Goal: Task Accomplishment & Management: Complete application form

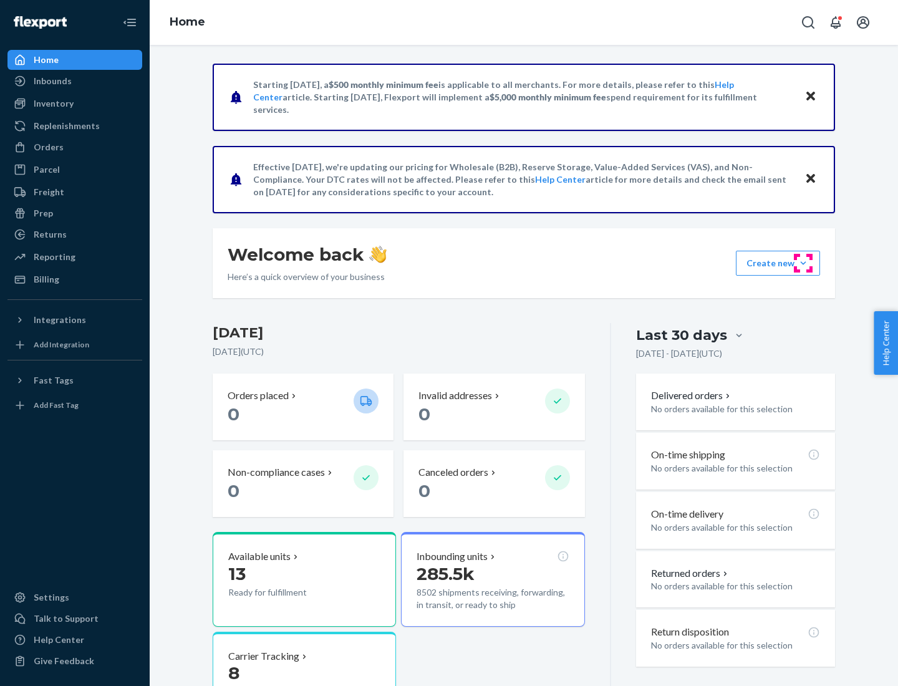
click at [804, 263] on button "Create new Create new inbound Create new order Create new product" at bounding box center [778, 263] width 84 height 25
click at [75, 81] on div "Inbounds" at bounding box center [75, 80] width 132 height 17
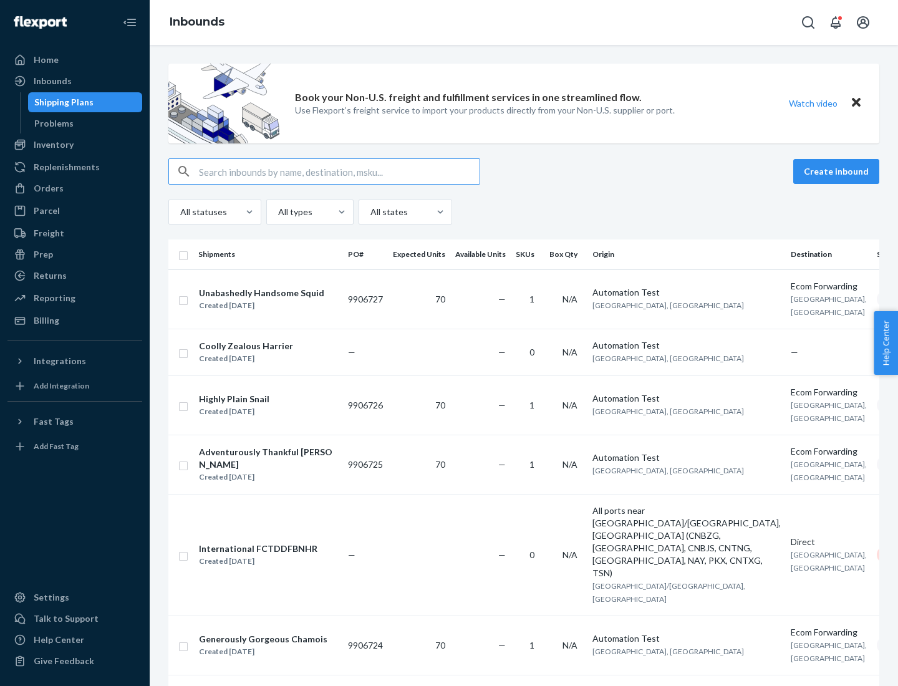
click at [838, 172] on button "Create inbound" at bounding box center [837, 171] width 86 height 25
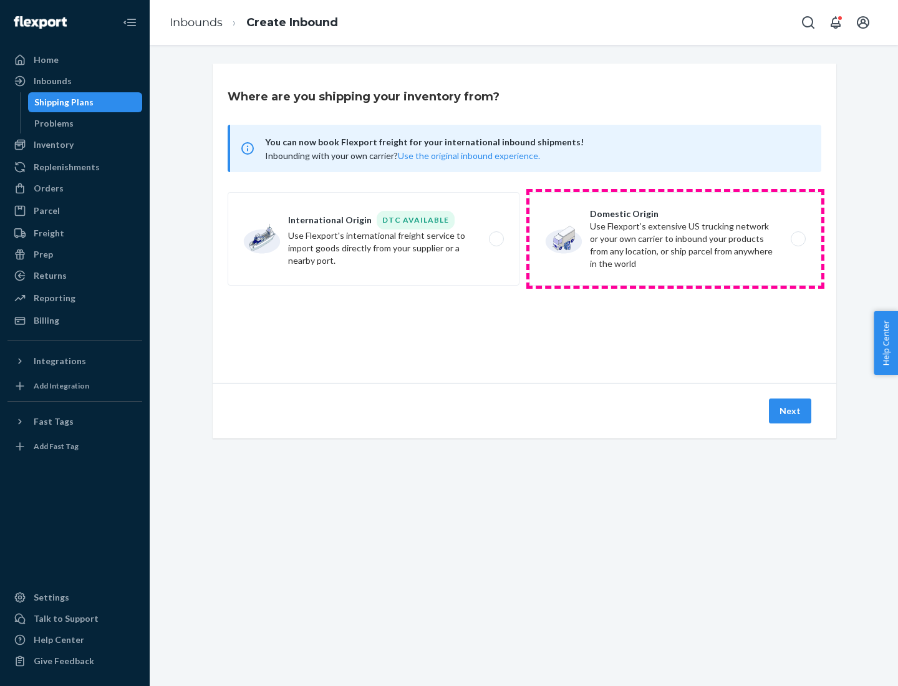
click at [676, 239] on label "Domestic Origin Use Flexport’s extensive US trucking network or your own carrie…" at bounding box center [676, 239] width 292 height 94
click at [798, 239] on input "Domestic Origin Use Flexport’s extensive US trucking network or your own carrie…" at bounding box center [802, 239] width 8 height 8
radio input "true"
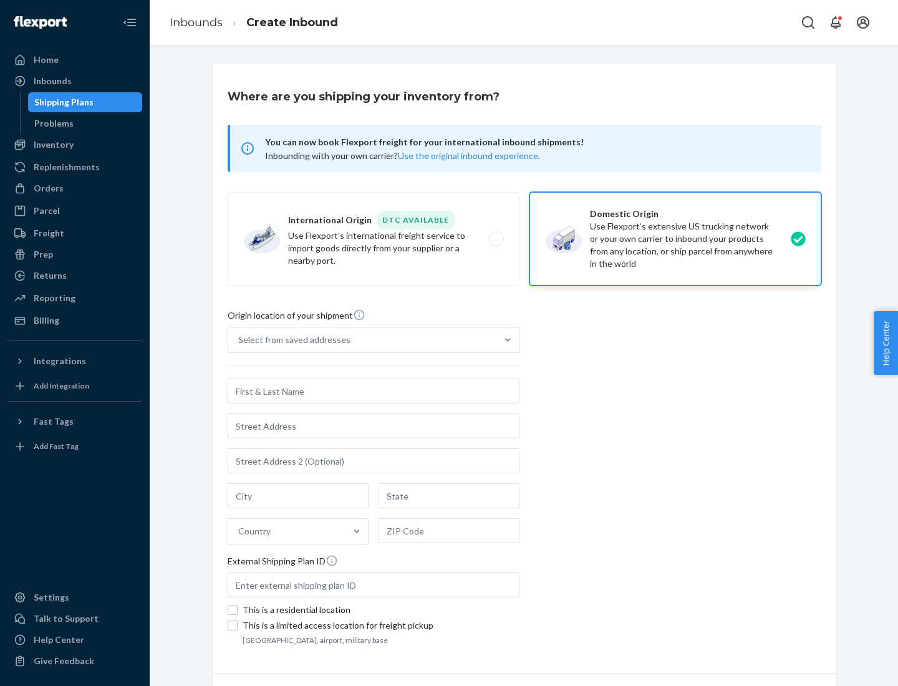
click at [291, 340] on div "Select from saved addresses" at bounding box center [294, 340] width 112 height 12
click at [240, 340] on input "Select from saved addresses" at bounding box center [238, 340] width 1 height 12
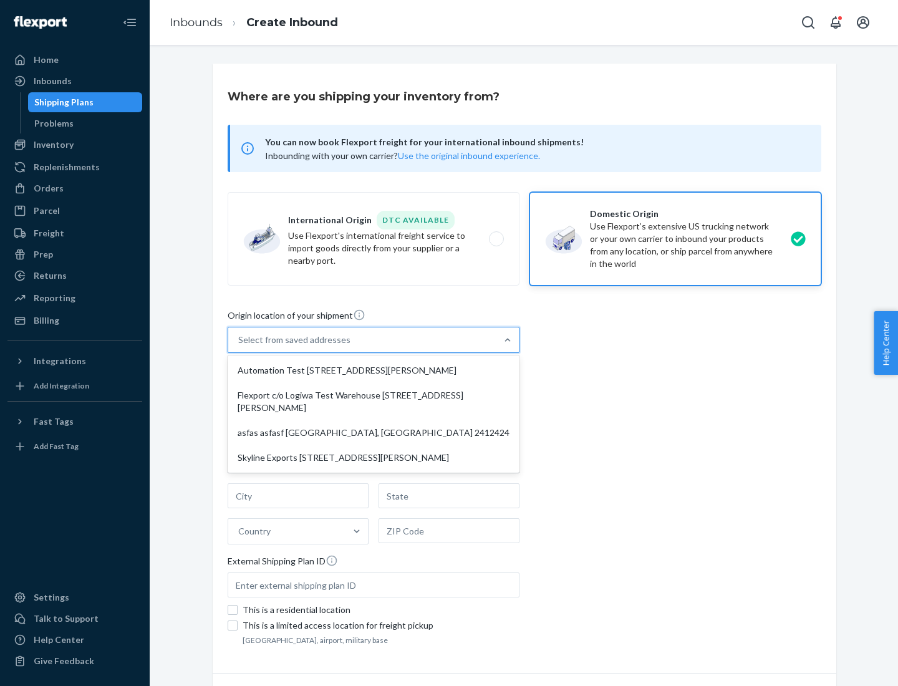
scroll to position [5, 0]
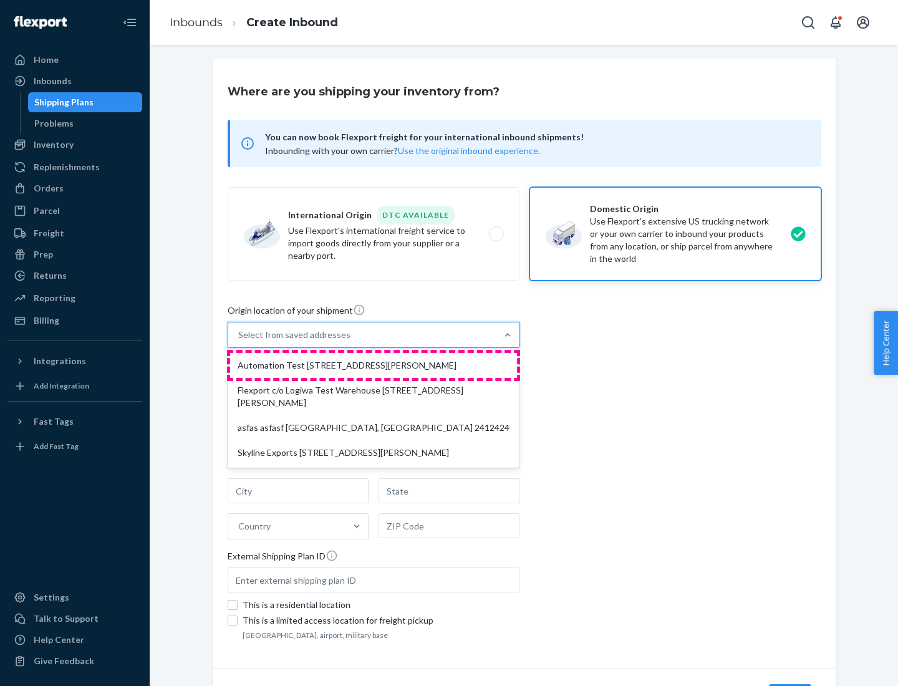
click at [374, 366] on div "Automation Test [STREET_ADDRESS][PERSON_NAME]" at bounding box center [373, 365] width 287 height 25
click at [240, 341] on input "option Automation Test [STREET_ADDRESS][PERSON_NAME] focused, 1 of 4. 4 results…" at bounding box center [238, 335] width 1 height 12
type input "Automation Test"
type input "9th Floor"
type input "[GEOGRAPHIC_DATA]"
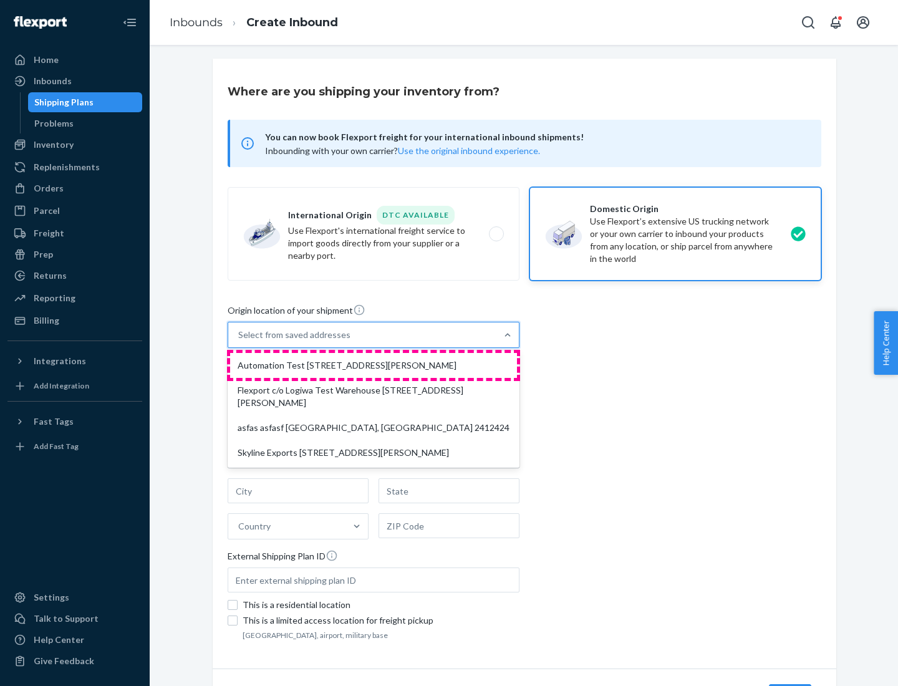
type input "CA"
type input "94104"
type input "[STREET_ADDRESS][PERSON_NAME]"
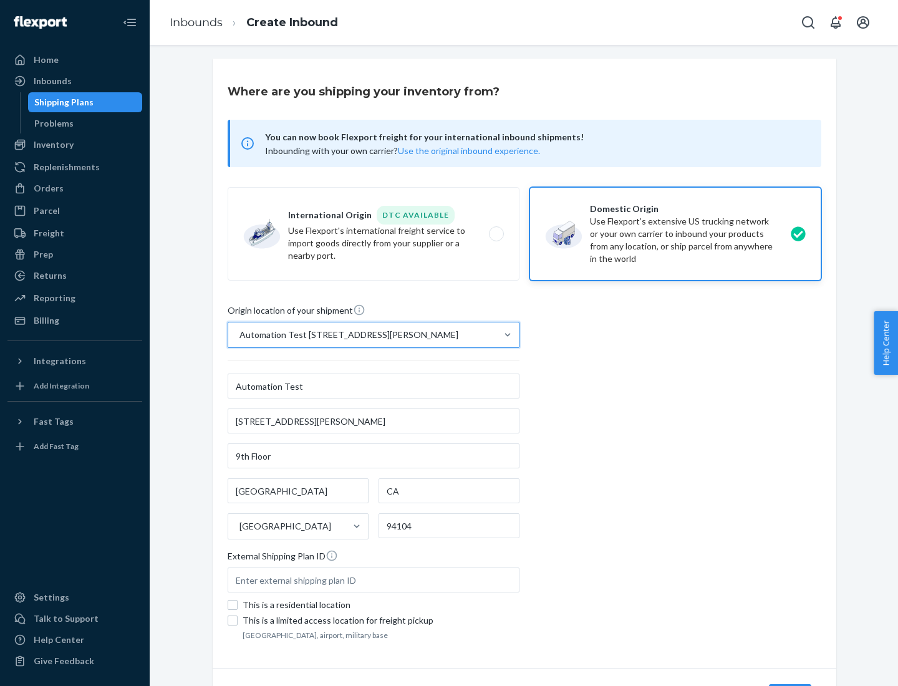
scroll to position [73, 0]
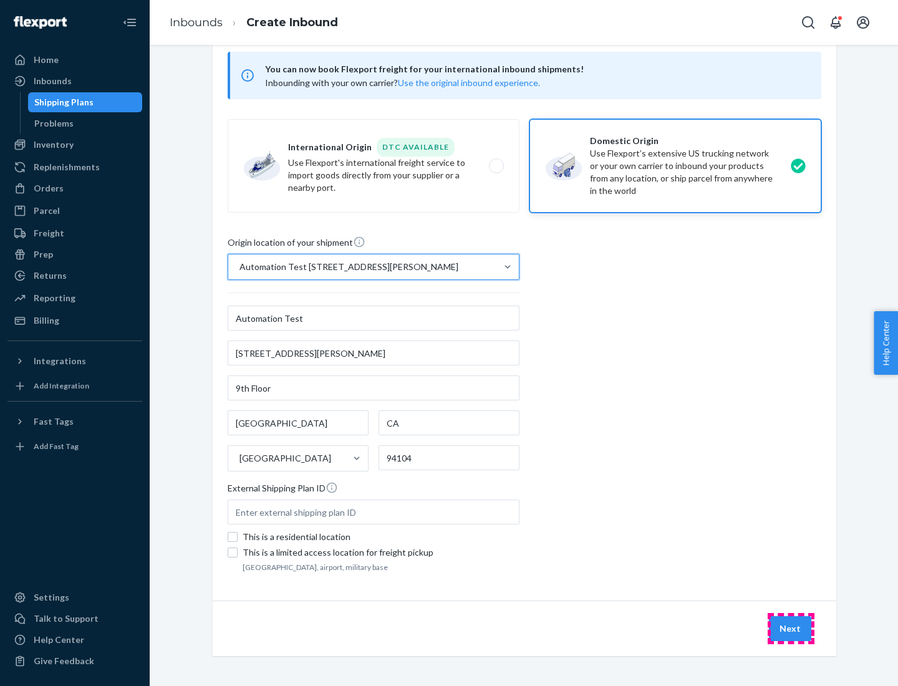
click at [791, 629] on button "Next" at bounding box center [790, 628] width 42 height 25
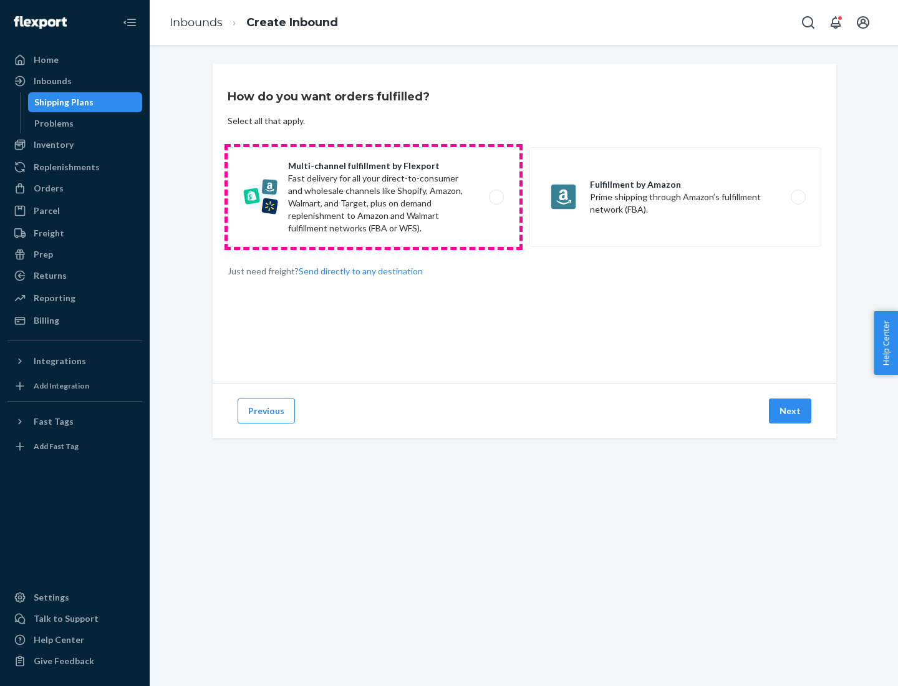
click at [374, 197] on label "Multi-channel fulfillment by Flexport Fast delivery for all your direct-to-cons…" at bounding box center [374, 197] width 292 height 100
click at [496, 197] on input "Multi-channel fulfillment by Flexport Fast delivery for all your direct-to-cons…" at bounding box center [500, 197] width 8 height 8
radio input "true"
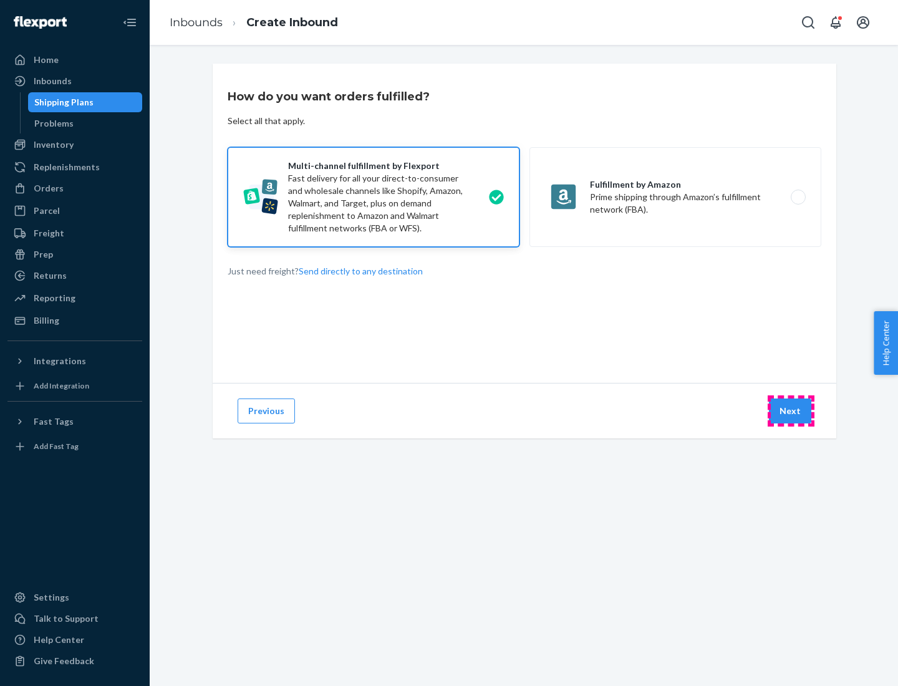
click at [791, 411] on button "Next" at bounding box center [790, 411] width 42 height 25
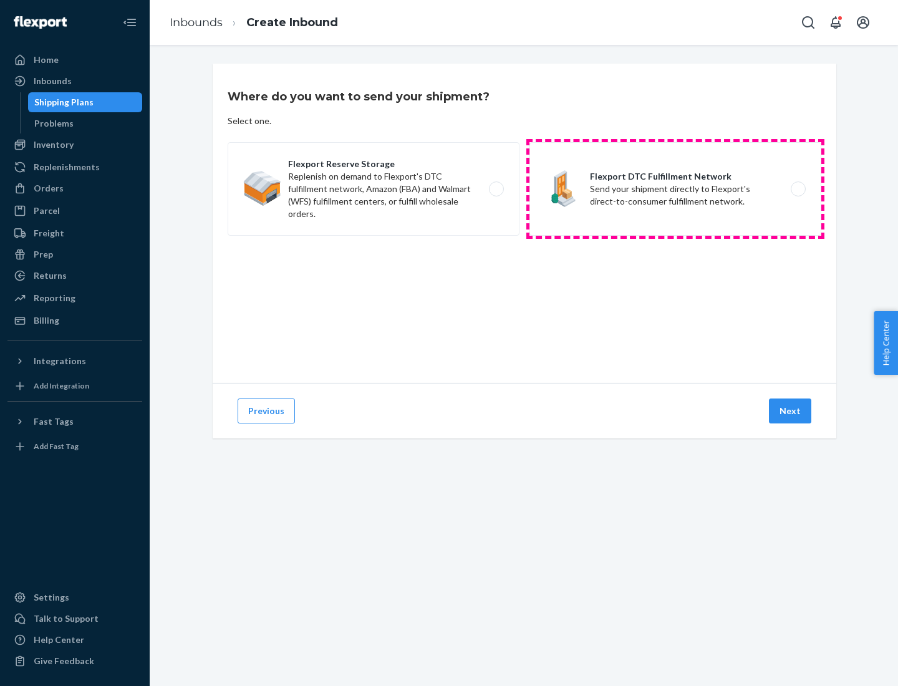
click at [676, 189] on label "Flexport DTC Fulfillment Network Send your shipment directly to Flexport's dire…" at bounding box center [676, 189] width 292 height 94
click at [798, 189] on input "Flexport DTC Fulfillment Network Send your shipment directly to Flexport's dire…" at bounding box center [802, 189] width 8 height 8
radio input "true"
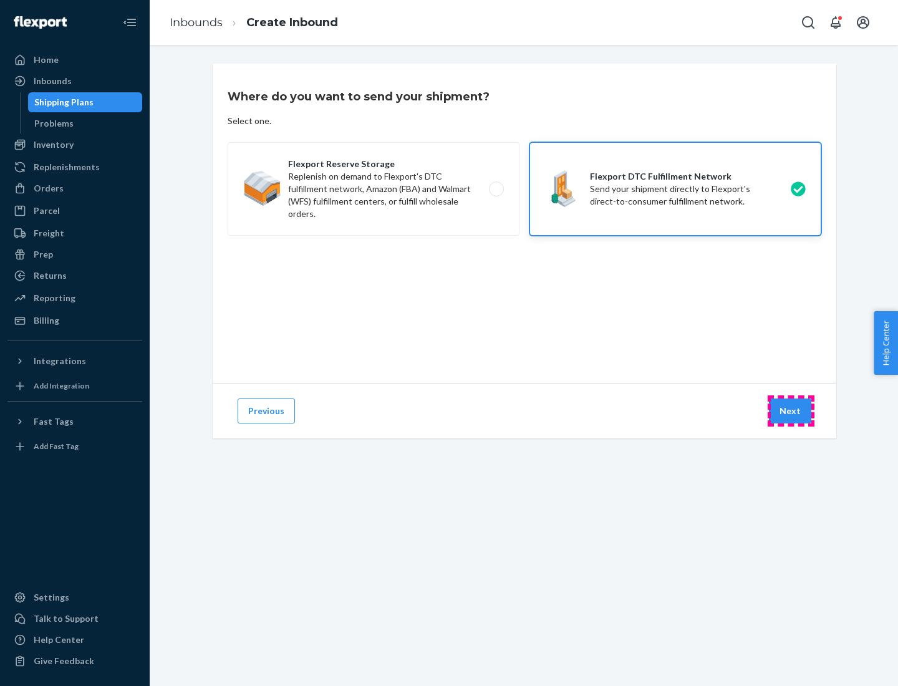
click at [791, 411] on button "Next" at bounding box center [790, 411] width 42 height 25
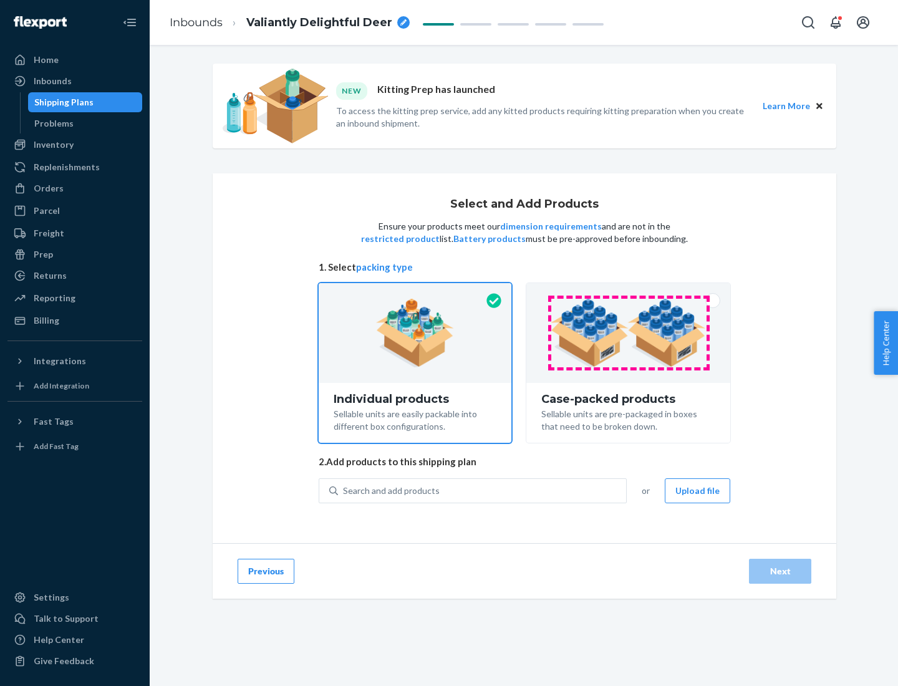
click at [629, 333] on img at bounding box center [628, 333] width 155 height 69
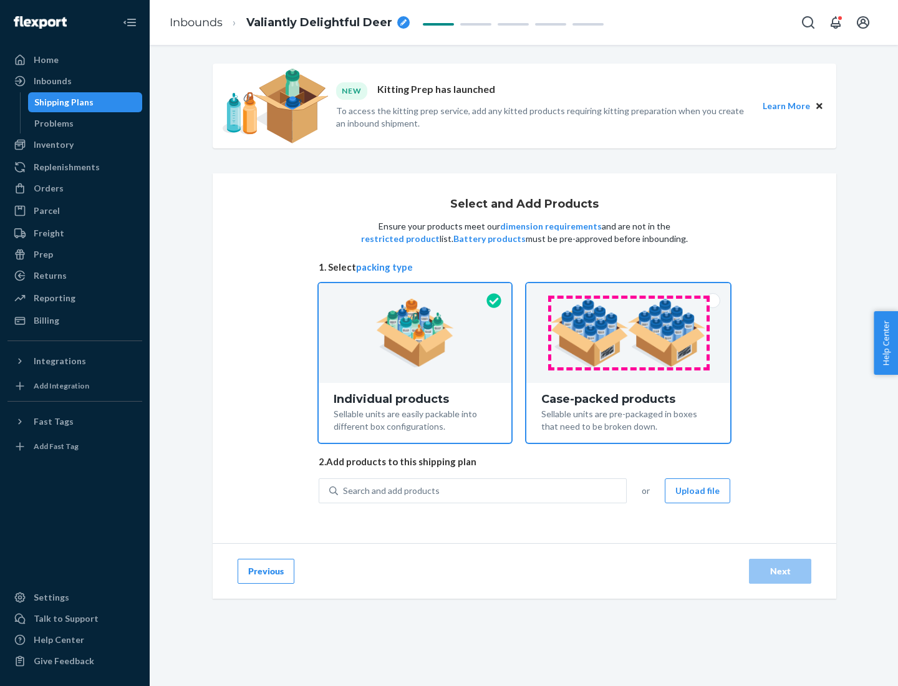
click at [629, 291] on input "Case-packed products Sellable units are pre-packaged in boxes that need to be b…" at bounding box center [628, 287] width 8 height 8
radio input "true"
radio input "false"
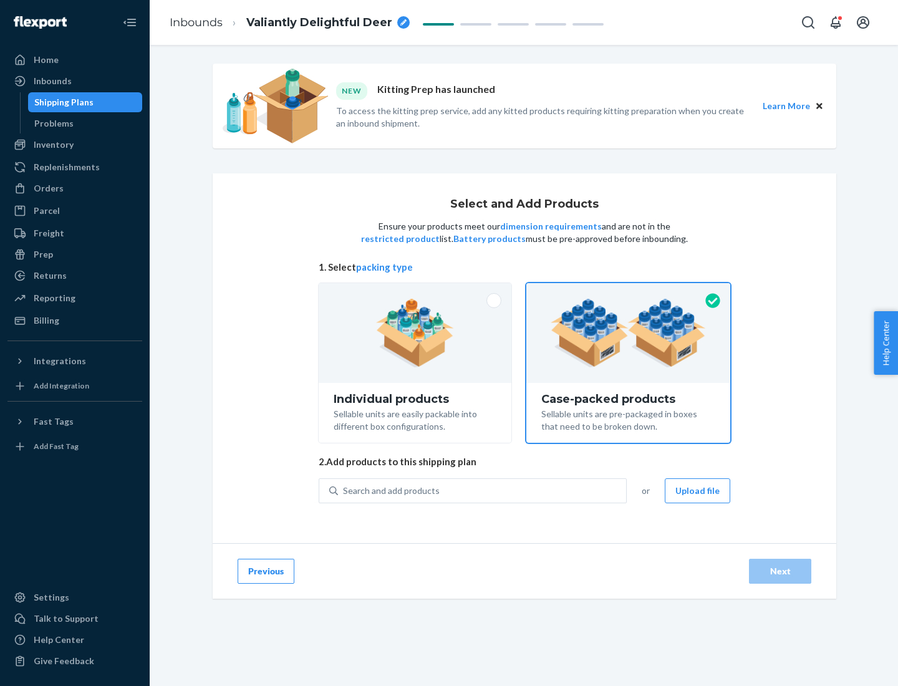
click at [483, 490] on div "Search and add products" at bounding box center [482, 491] width 288 height 22
click at [344, 490] on input "Search and add products" at bounding box center [343, 491] width 1 height 12
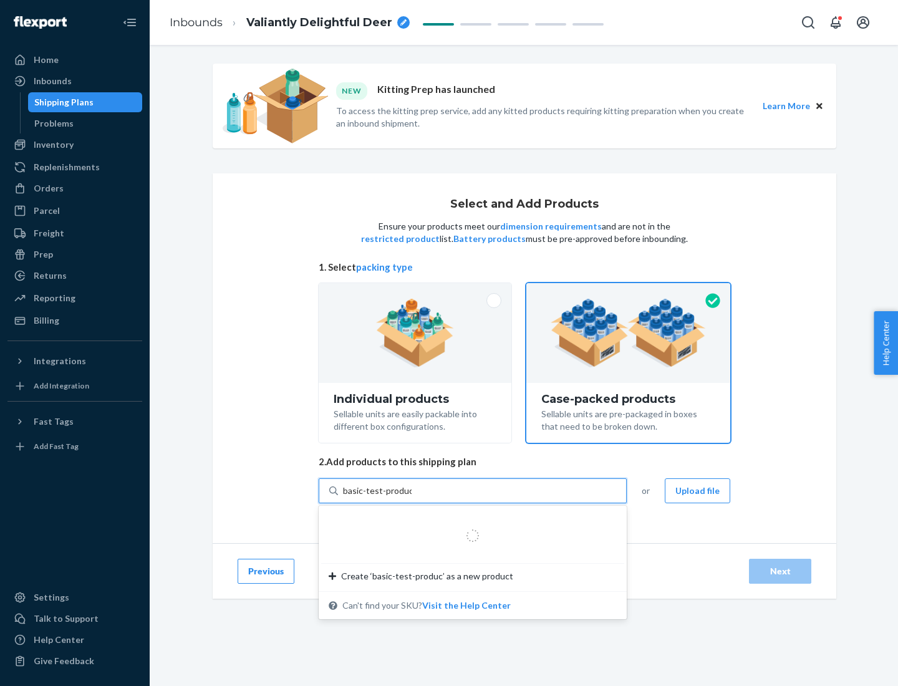
type input "basic-test-product-1"
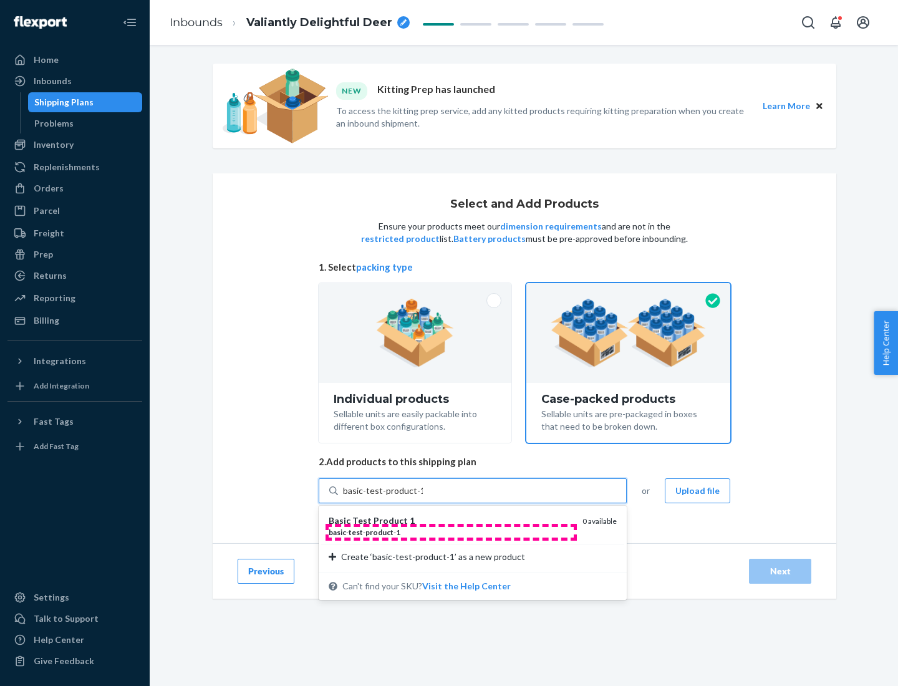
click at [451, 532] on div "basic - test - product - 1" at bounding box center [451, 532] width 244 height 11
click at [423, 497] on input "basic-test-product-1" at bounding box center [383, 491] width 80 height 12
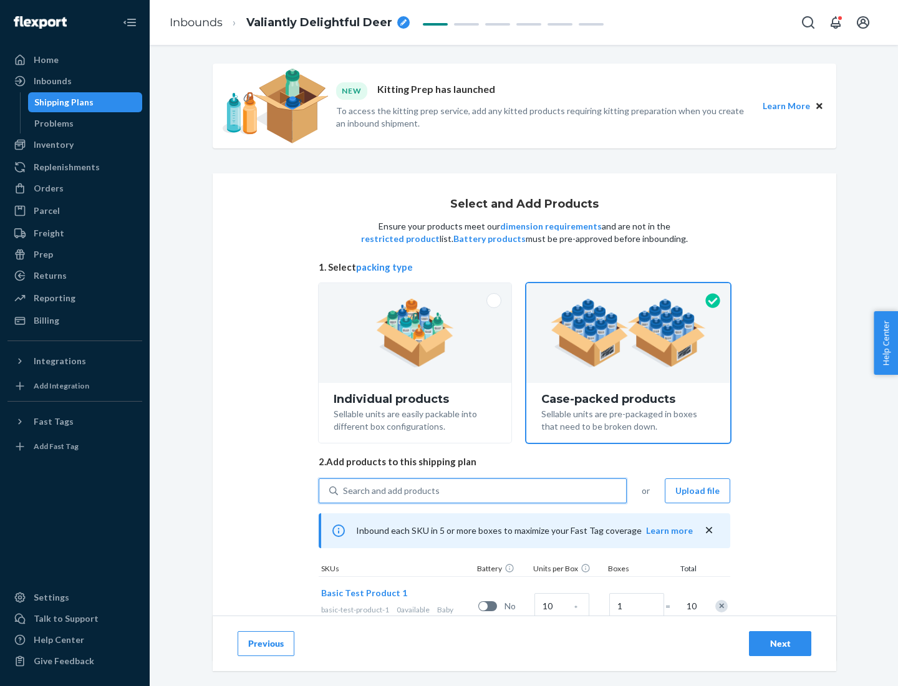
scroll to position [45, 0]
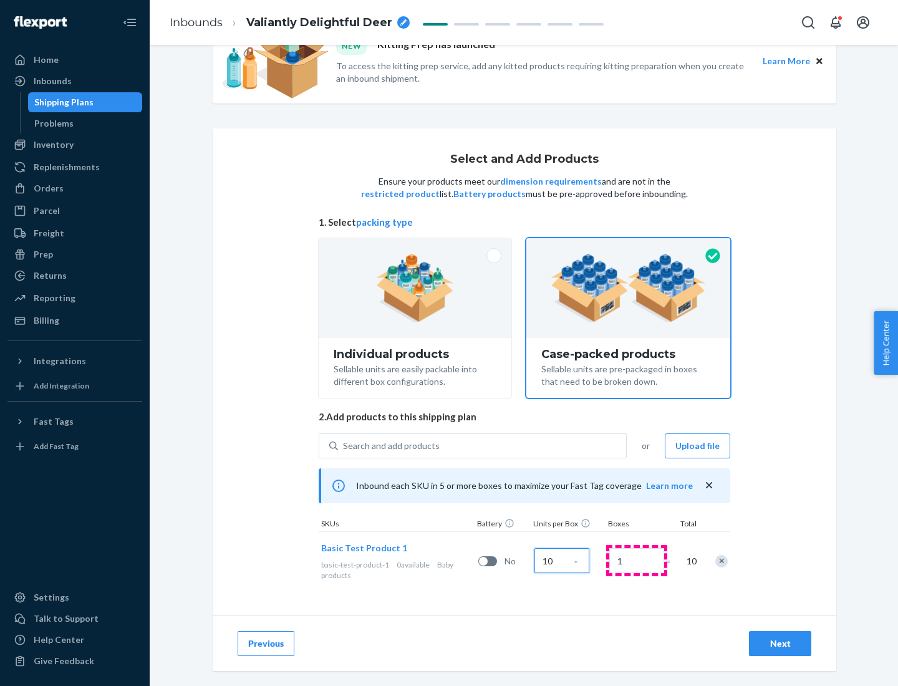
type input "10"
type input "7"
click at [780, 644] on div "Next" at bounding box center [780, 644] width 41 height 12
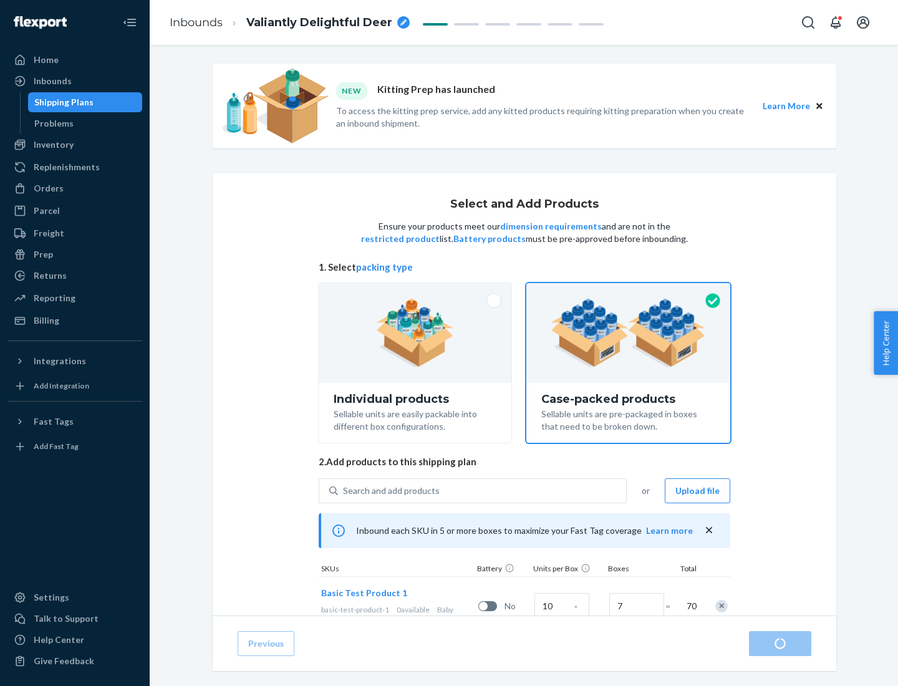
radio input "true"
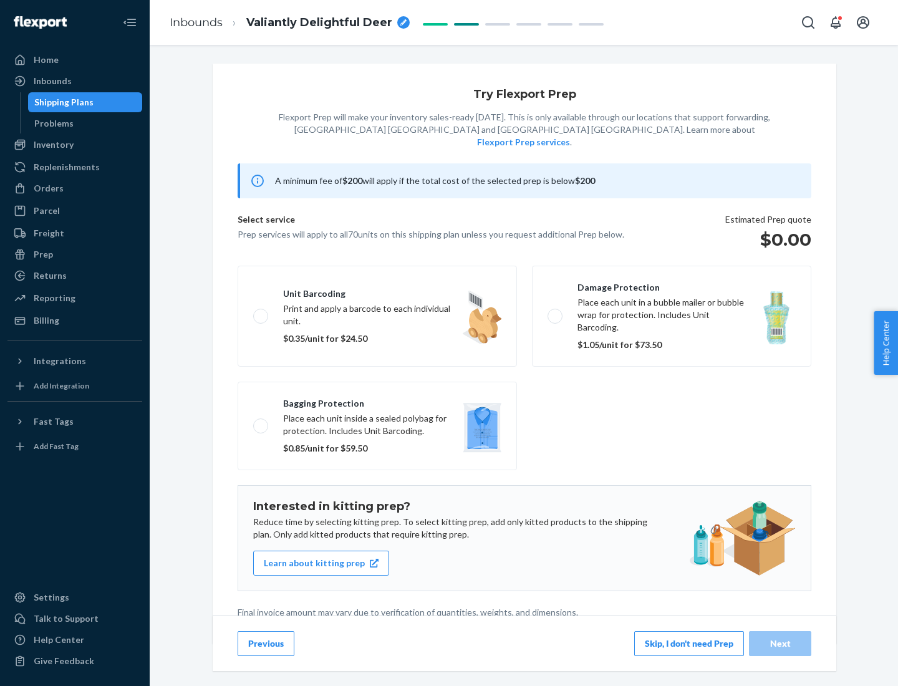
scroll to position [3, 0]
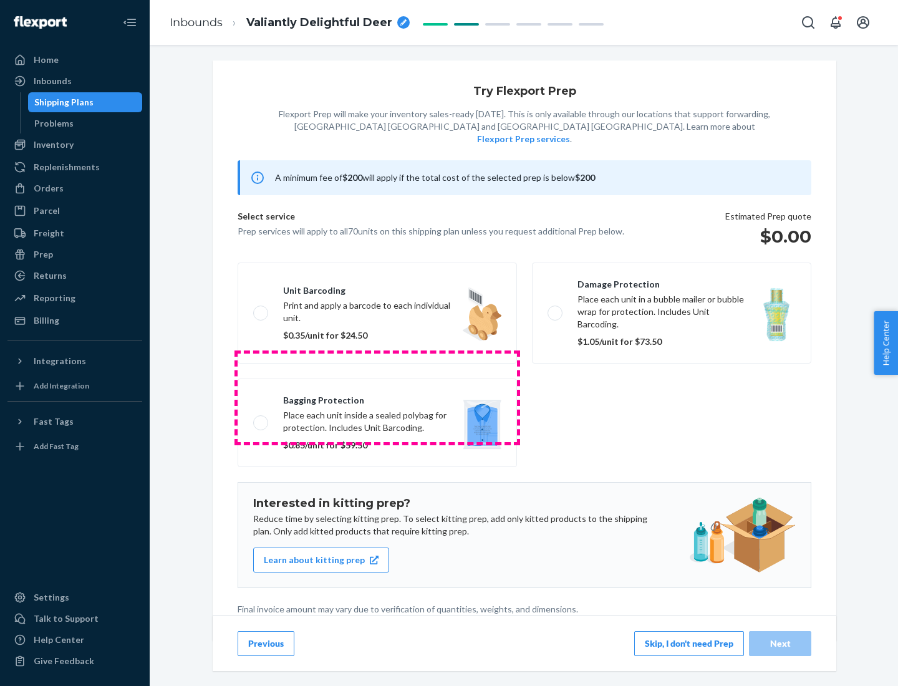
click at [377, 397] on label "Bagging protection Place each unit inside a sealed polybag for protection. Incl…" at bounding box center [377, 423] width 279 height 89
click at [261, 419] on input "Bagging protection Place each unit inside a sealed polybag for protection. Incl…" at bounding box center [257, 423] width 8 height 8
checkbox input "true"
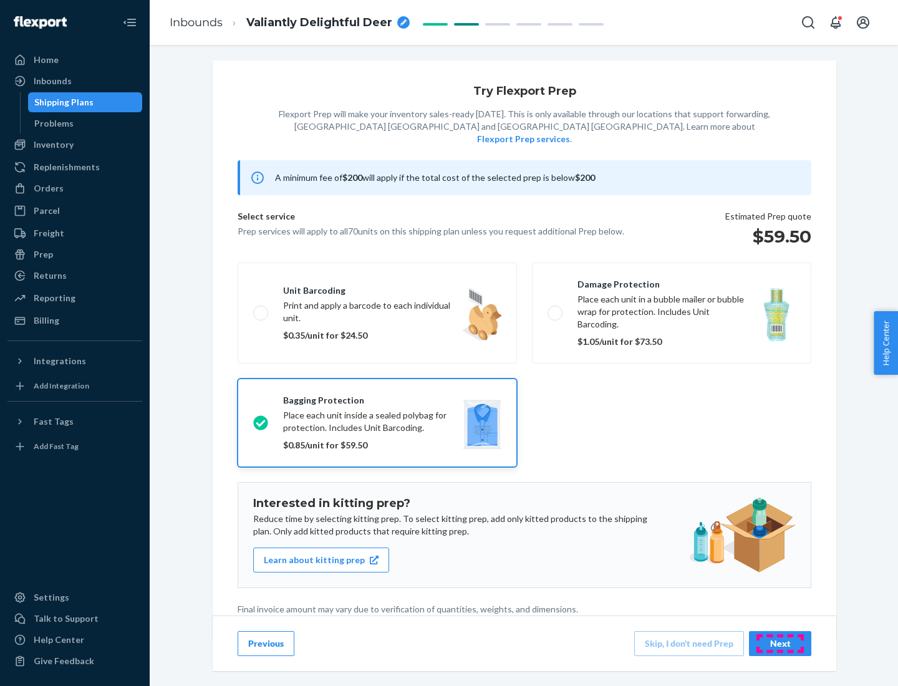
click at [780, 643] on div "Next" at bounding box center [780, 644] width 41 height 12
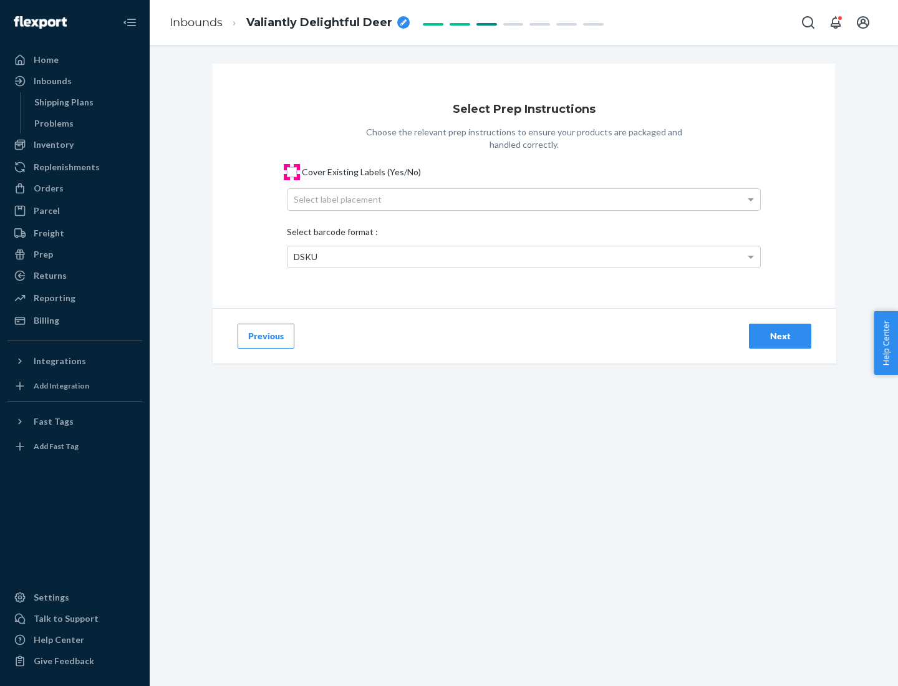
click at [292, 172] on input "Cover Existing Labels (Yes/No)" at bounding box center [292, 172] width 10 height 10
checkbox input "true"
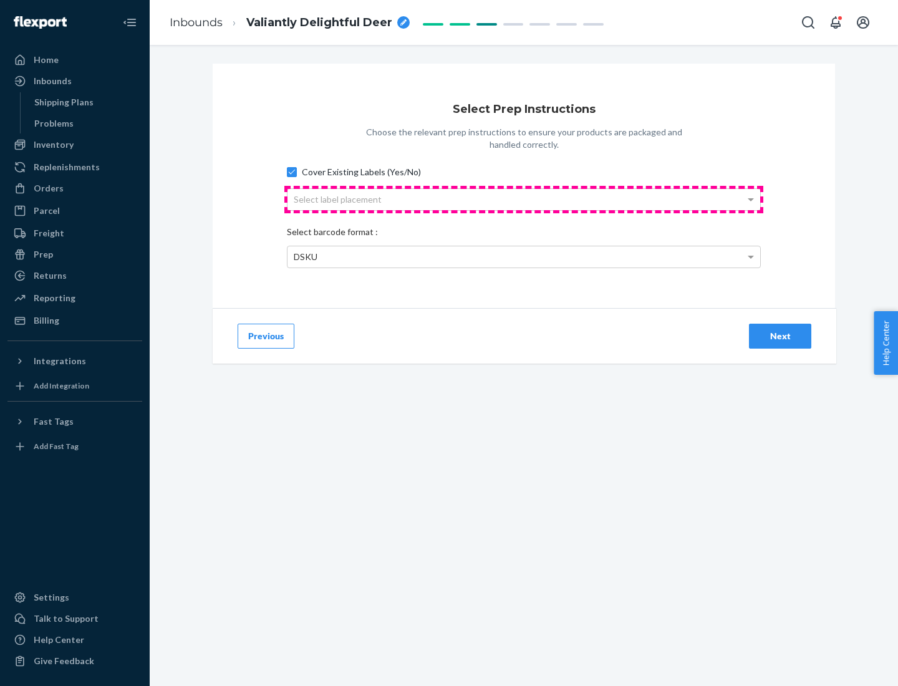
click at [524, 199] on div "Select label placement" at bounding box center [524, 199] width 473 height 21
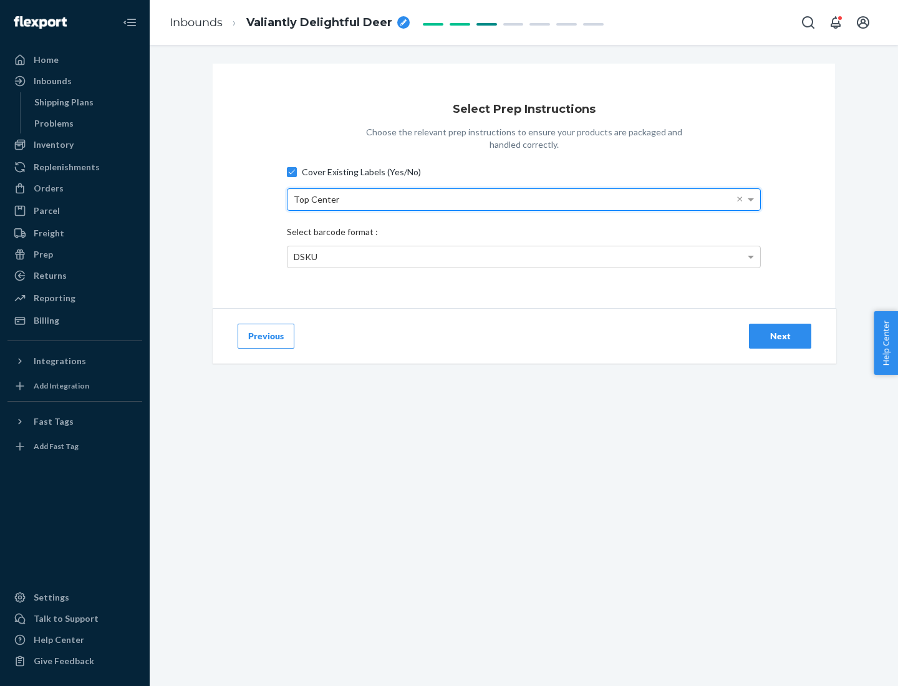
click at [524, 256] on div "DSKU" at bounding box center [524, 256] width 473 height 21
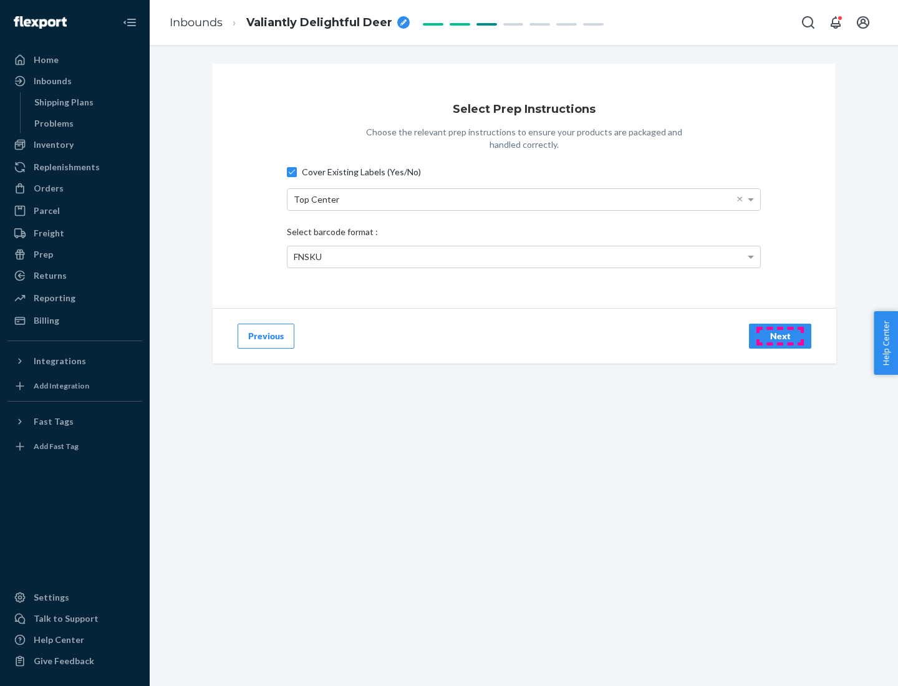
click at [780, 336] on div "Next" at bounding box center [780, 336] width 41 height 12
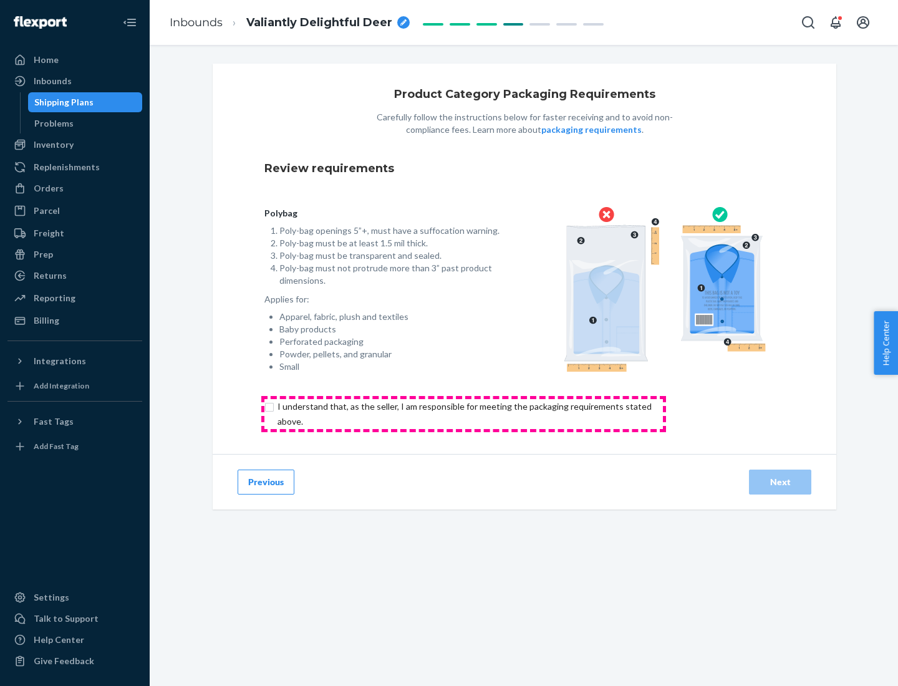
click at [464, 414] on input "checkbox" at bounding box center [472, 414] width 415 height 30
checkbox input "true"
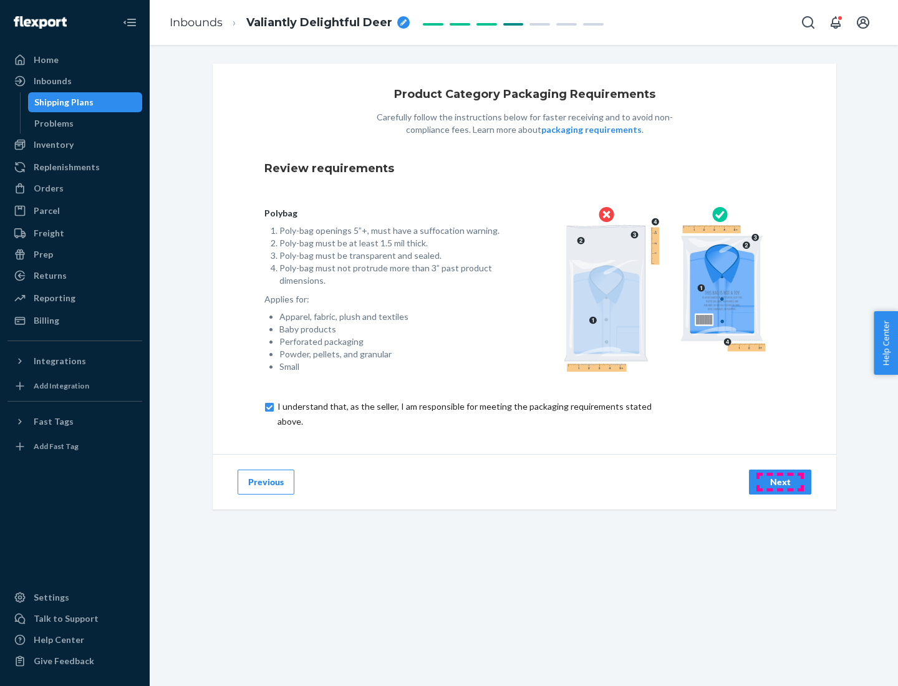
click at [780, 482] on div "Next" at bounding box center [780, 482] width 41 height 12
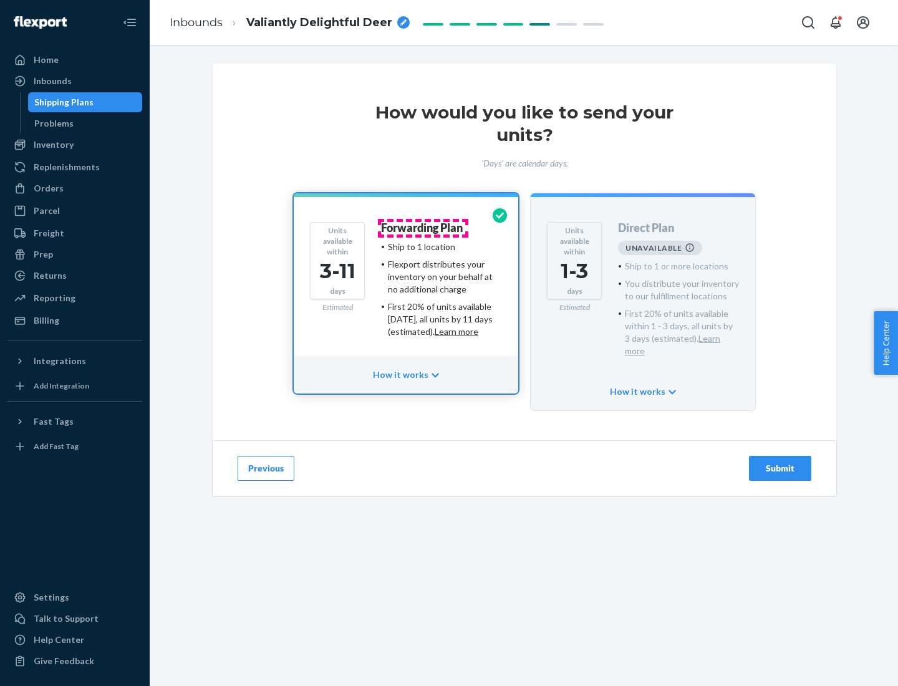
click at [423, 228] on h4 "Forwarding Plan" at bounding box center [422, 228] width 82 height 12
click at [780, 462] on div "Submit" at bounding box center [780, 468] width 41 height 12
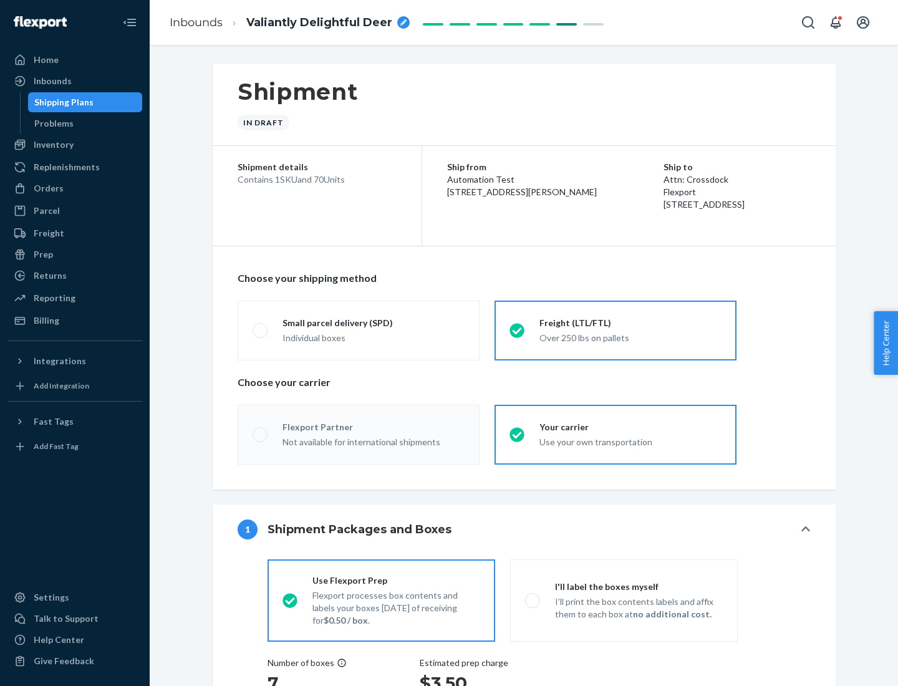
radio input "true"
radio input "false"
radio input "true"
radio input "false"
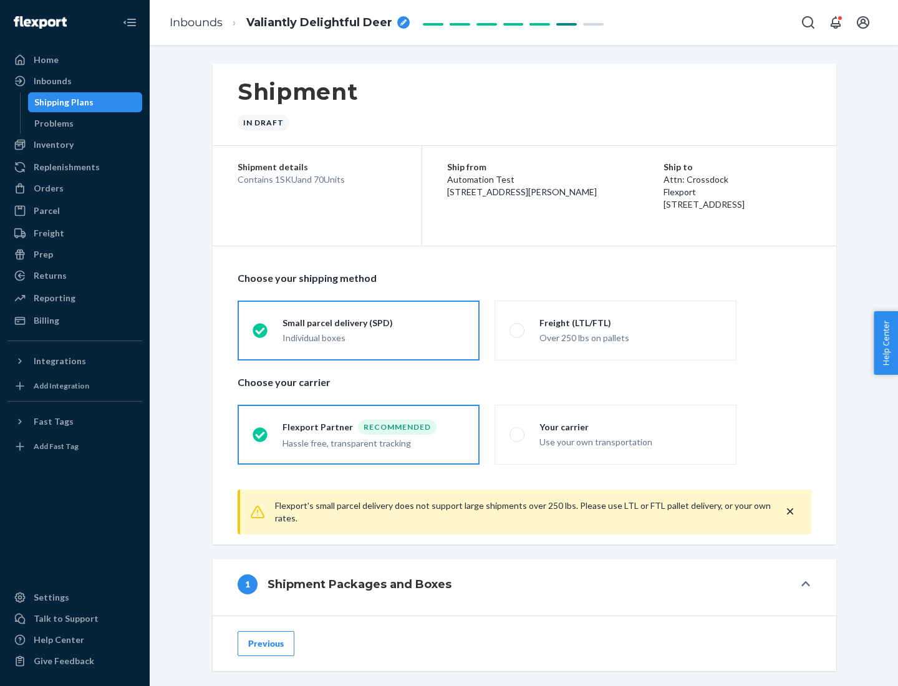
click at [616, 330] on div "Over 250 lbs on pallets" at bounding box center [631, 336] width 182 height 15
click at [518, 330] on input "Freight (LTL/FTL) Over 250 lbs on pallets" at bounding box center [514, 330] width 8 height 8
radio input "true"
radio input "false"
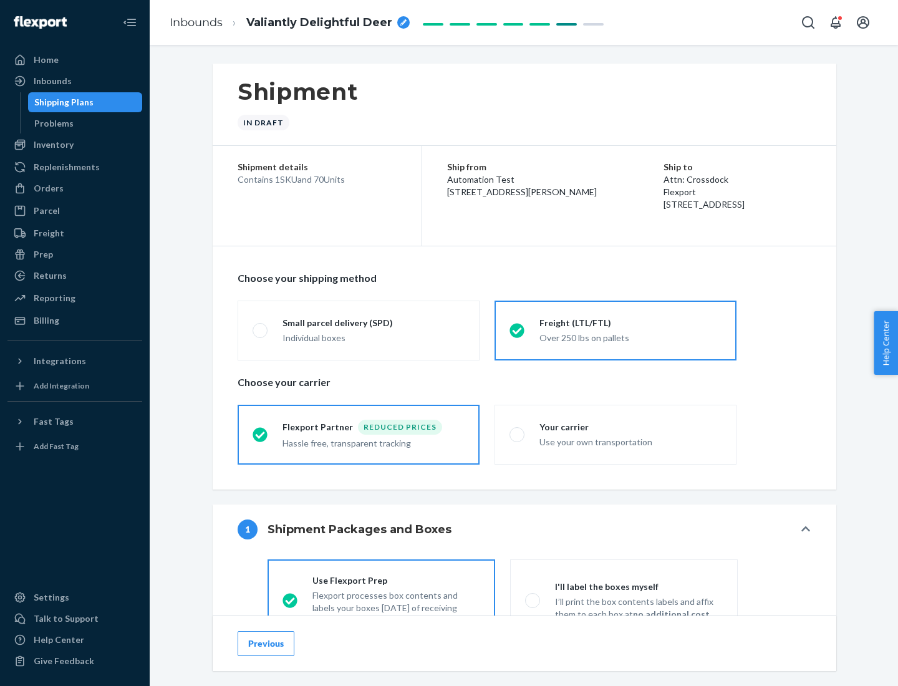
scroll to position [69, 0]
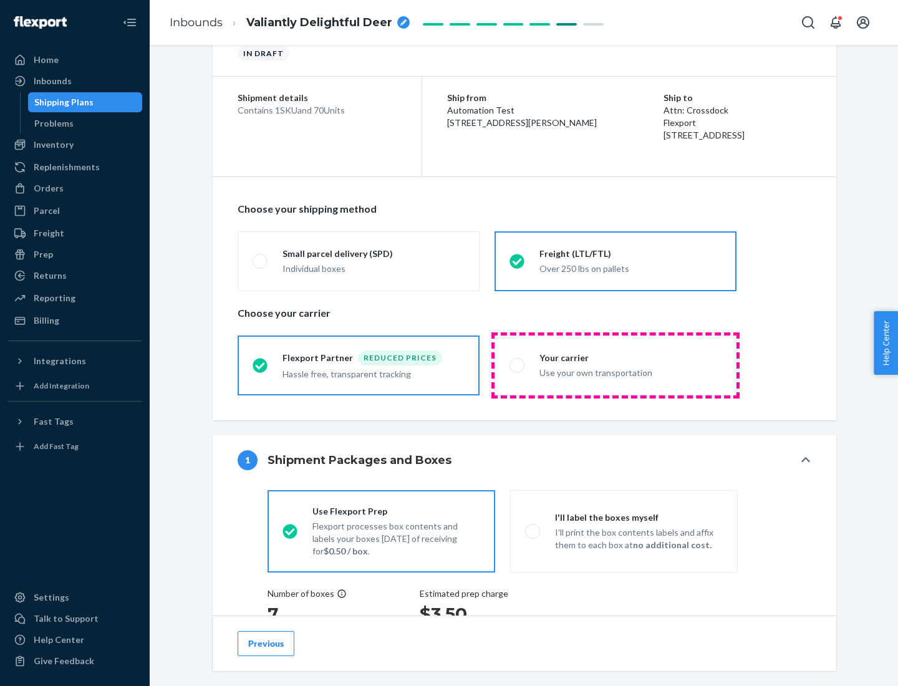
click at [616, 365] on div "Use your own transportation" at bounding box center [631, 371] width 182 height 15
click at [518, 365] on input "Your carrier Use your own transportation" at bounding box center [514, 365] width 8 height 8
radio input "true"
radio input "false"
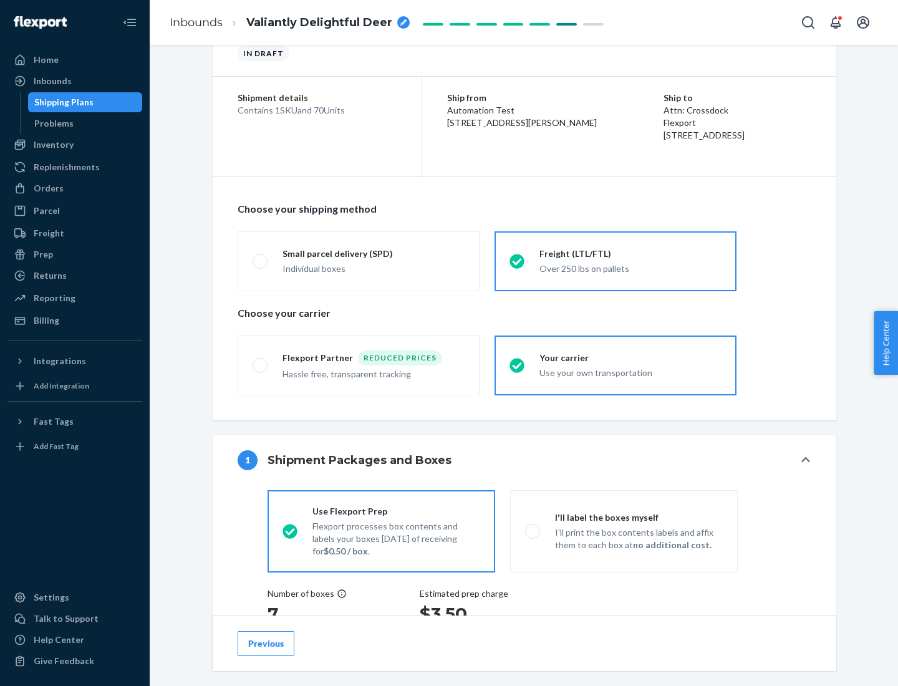
scroll to position [235, 0]
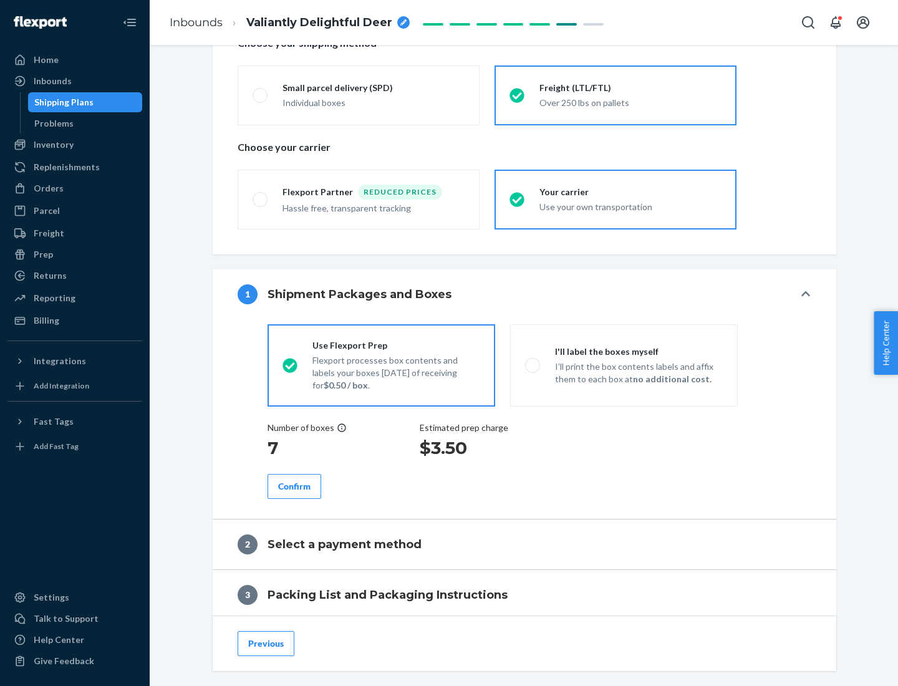
click at [624, 365] on p "I’ll print the box contents labels and affix them to each box at no additional …" at bounding box center [639, 373] width 168 height 25
click at [533, 365] on input "I'll label the boxes myself I’ll print the box contents labels and affix them t…" at bounding box center [529, 365] width 8 height 8
radio input "true"
radio input "false"
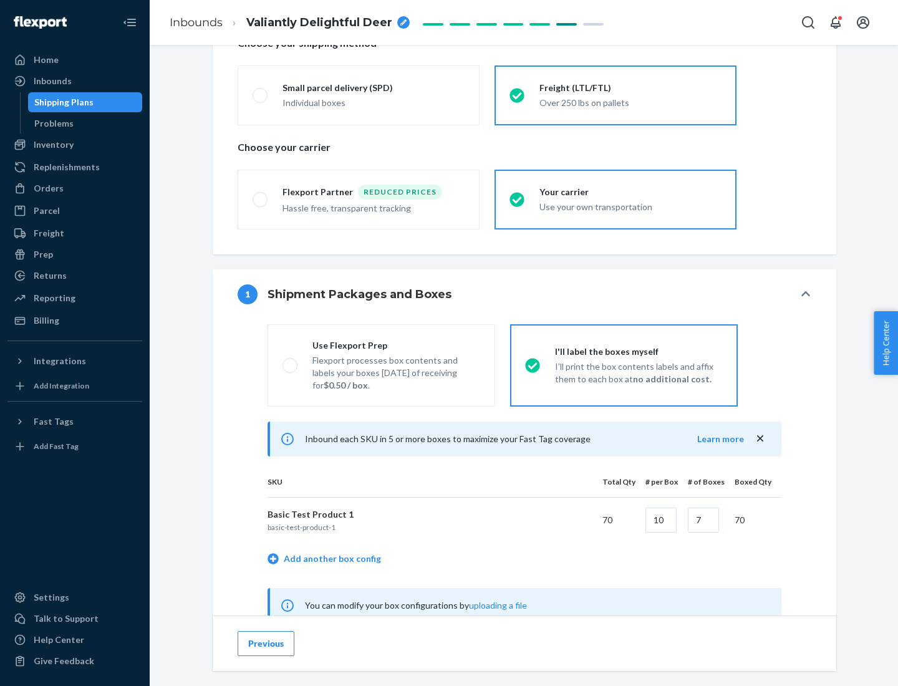
scroll to position [390, 0]
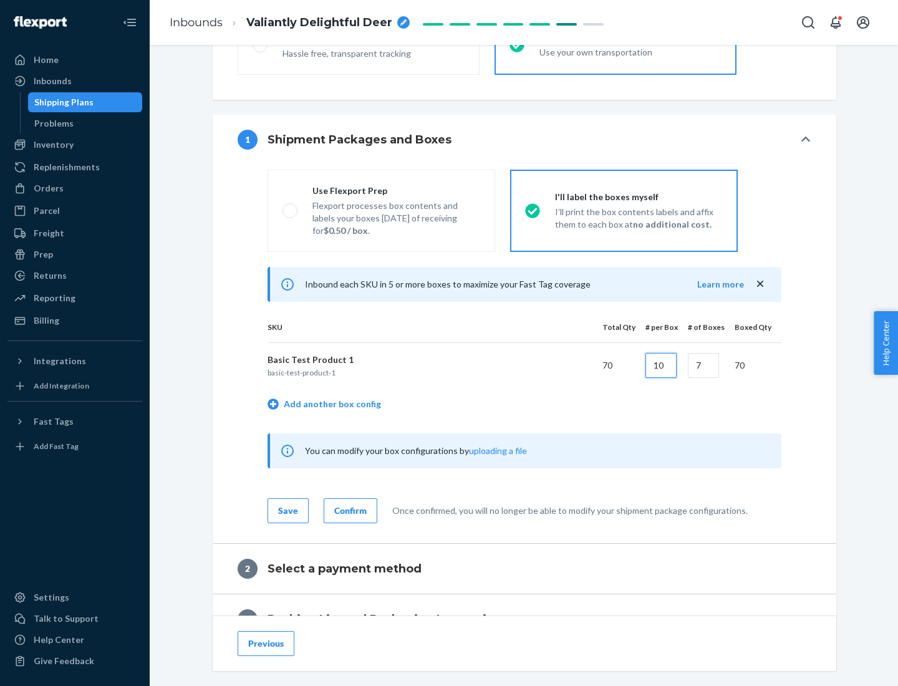
type input "10"
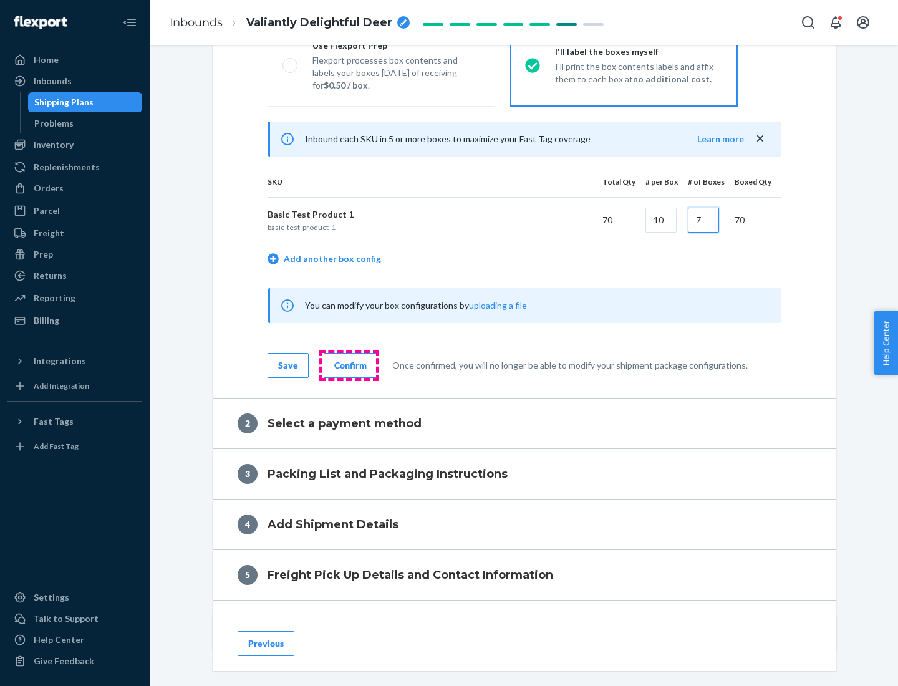
type input "7"
click at [349, 365] on div "Confirm" at bounding box center [350, 365] width 32 height 12
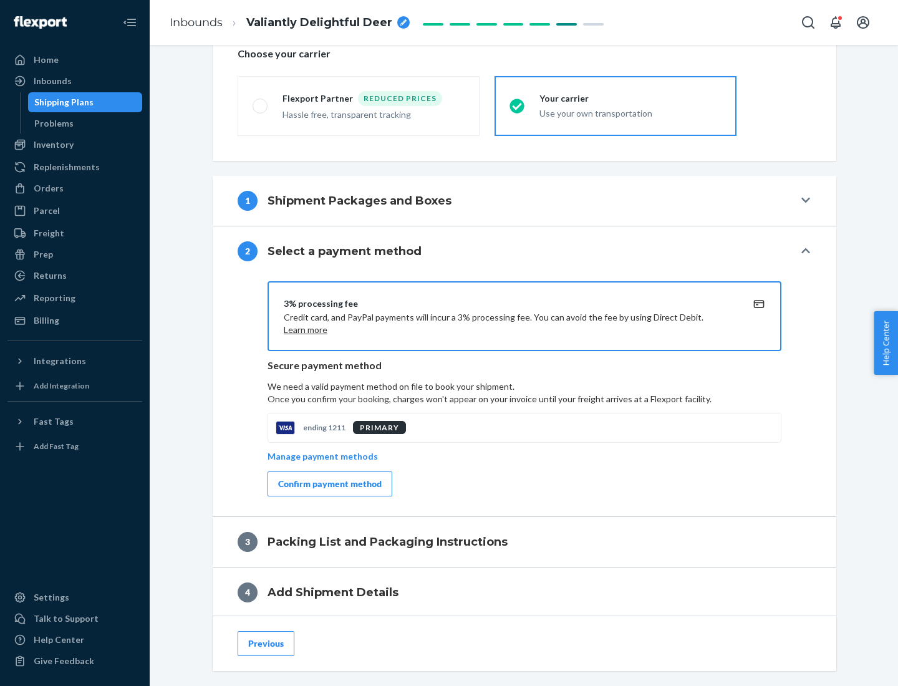
scroll to position [447, 0]
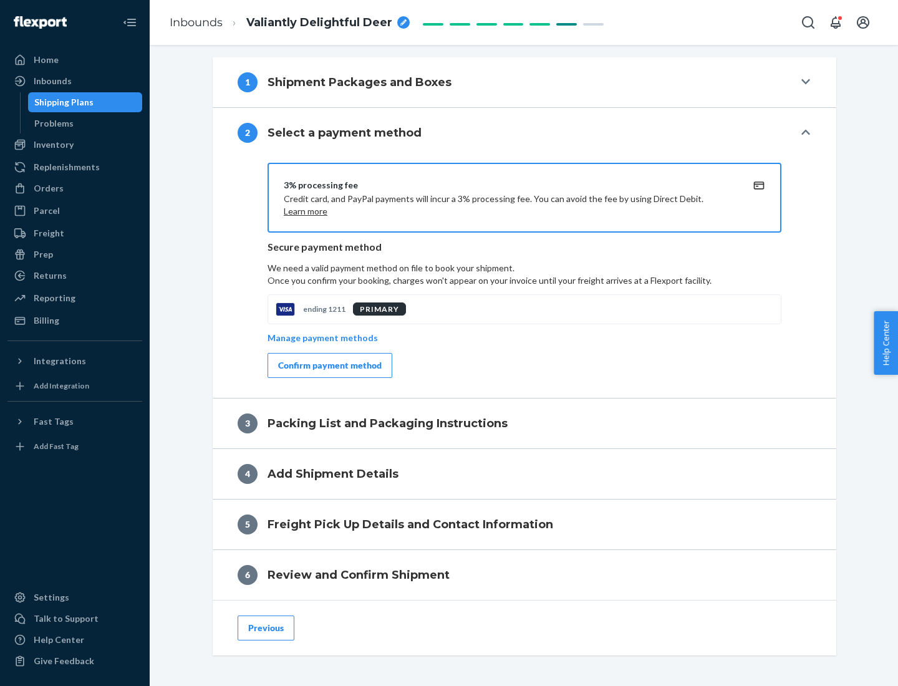
click at [329, 366] on div "Confirm payment method" at bounding box center [330, 365] width 104 height 12
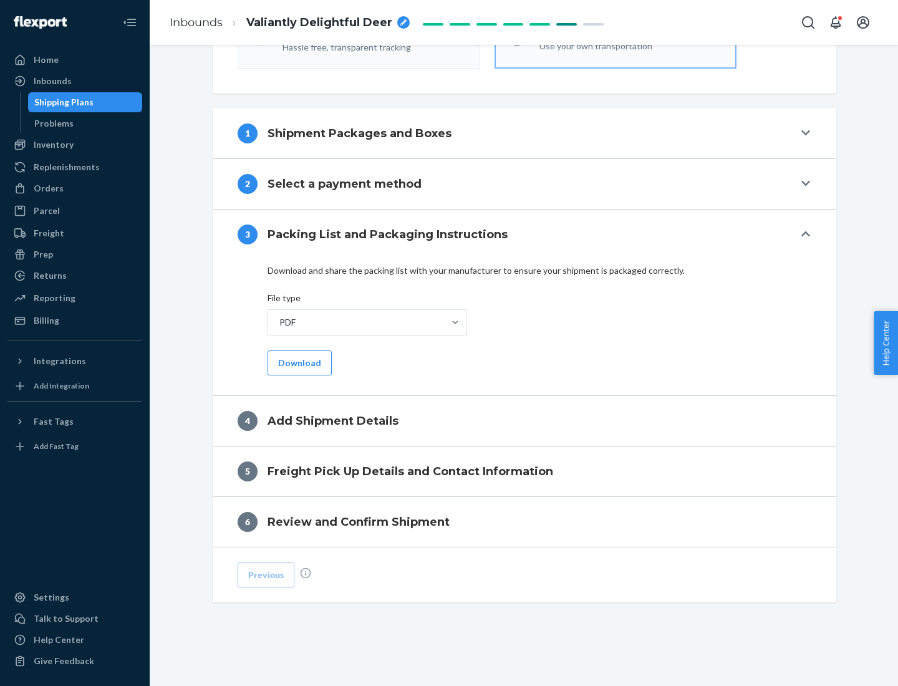
scroll to position [394, 0]
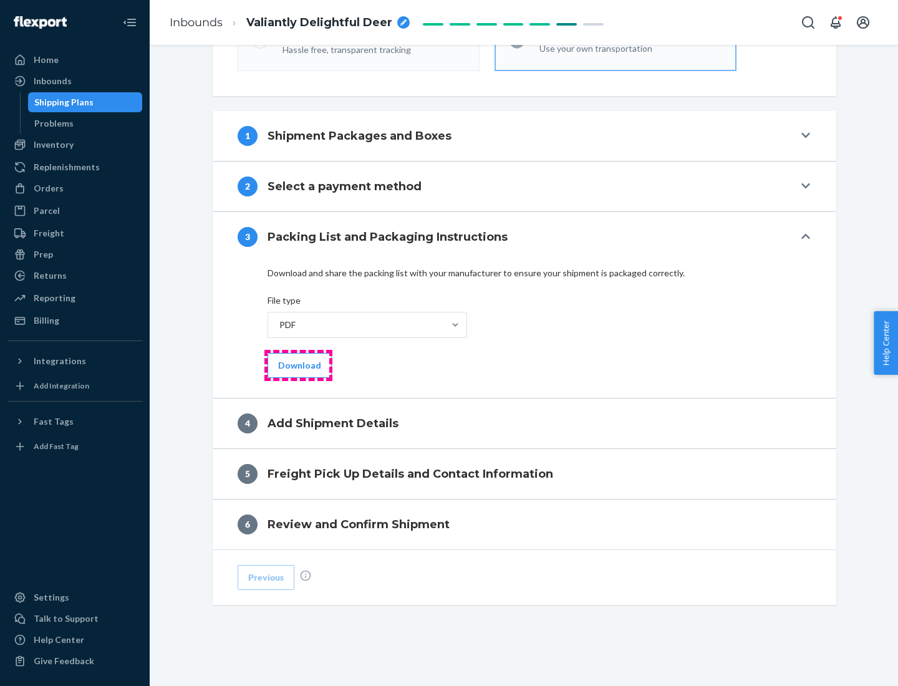
click at [298, 365] on button "Download" at bounding box center [300, 365] width 64 height 25
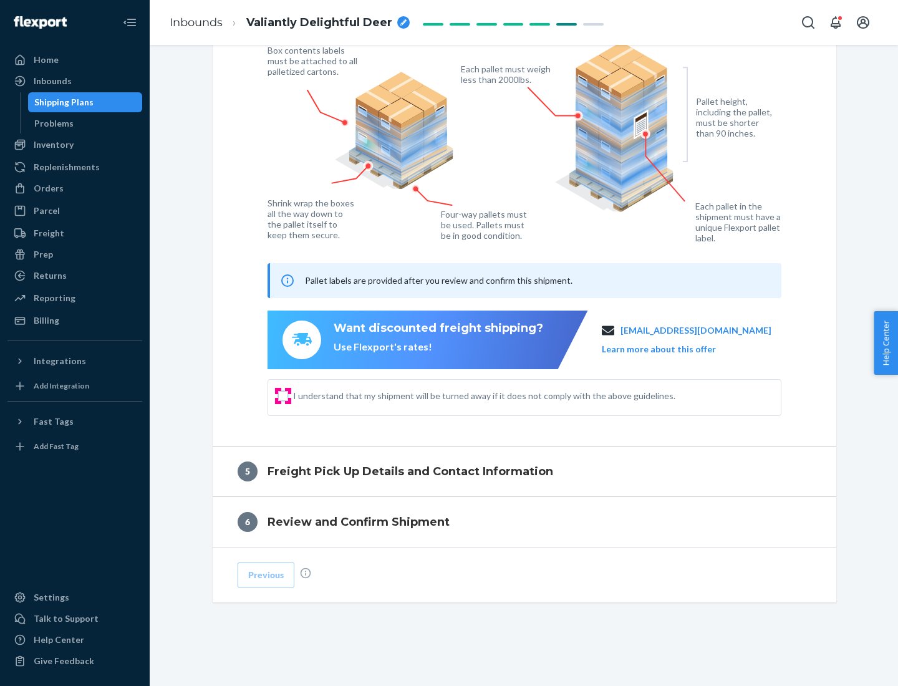
click at [283, 396] on input "I understand that my shipment will be turned away if it does not comply with th…" at bounding box center [283, 396] width 10 height 10
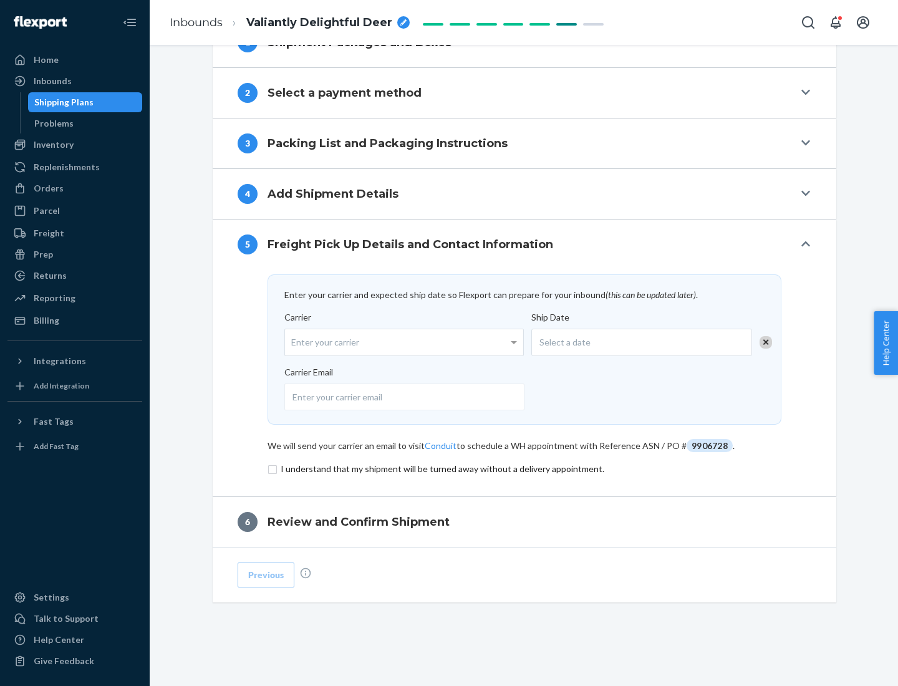
scroll to position [487, 0]
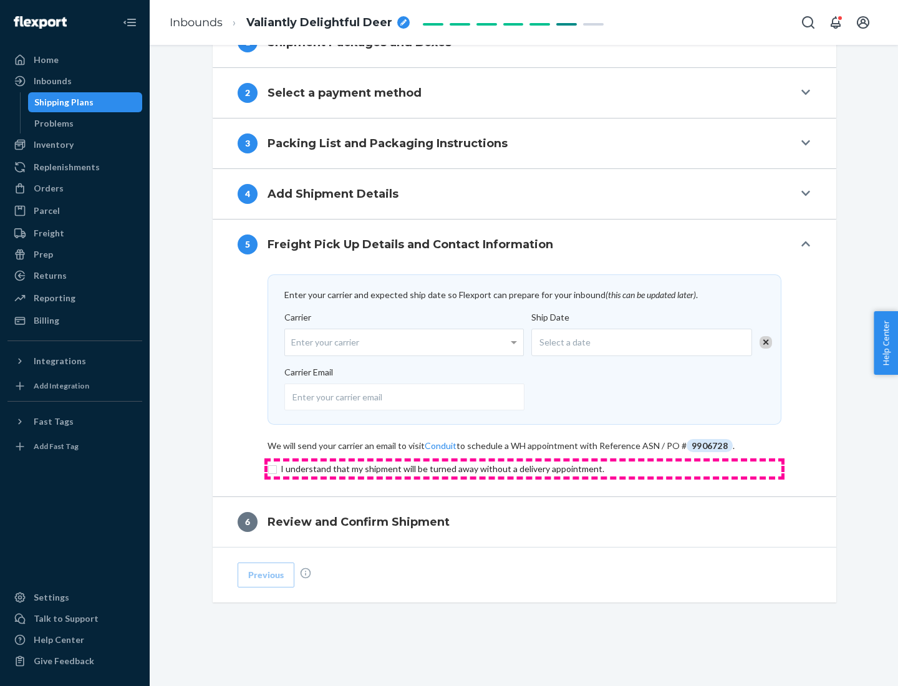
click at [525, 469] on input "checkbox" at bounding box center [525, 469] width 514 height 15
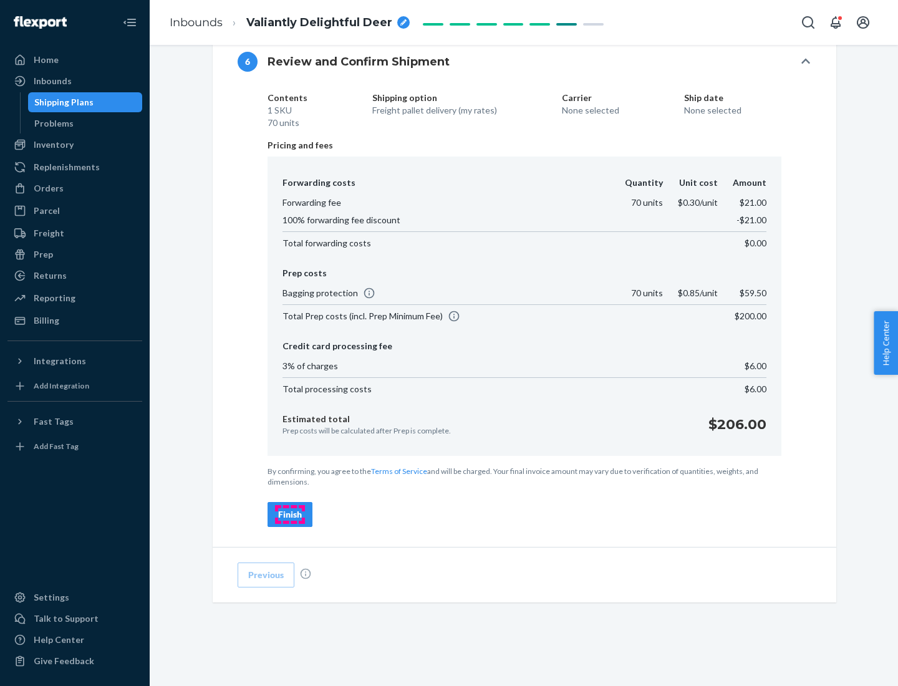
click at [290, 515] on div "Finish" at bounding box center [290, 514] width 24 height 12
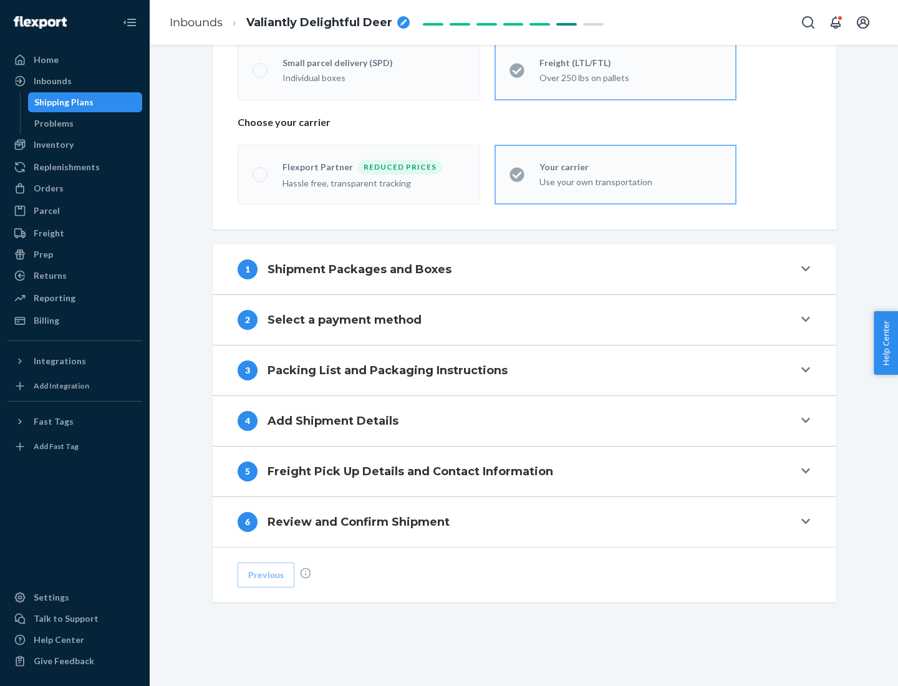
scroll to position [260, 0]
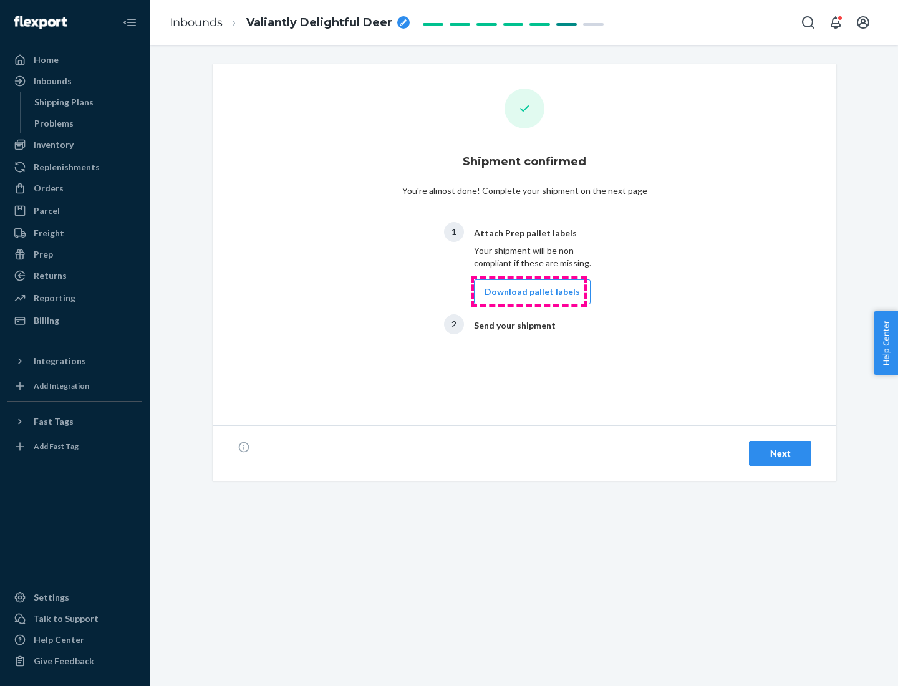
click at [529, 292] on button "Download pallet labels" at bounding box center [532, 291] width 117 height 25
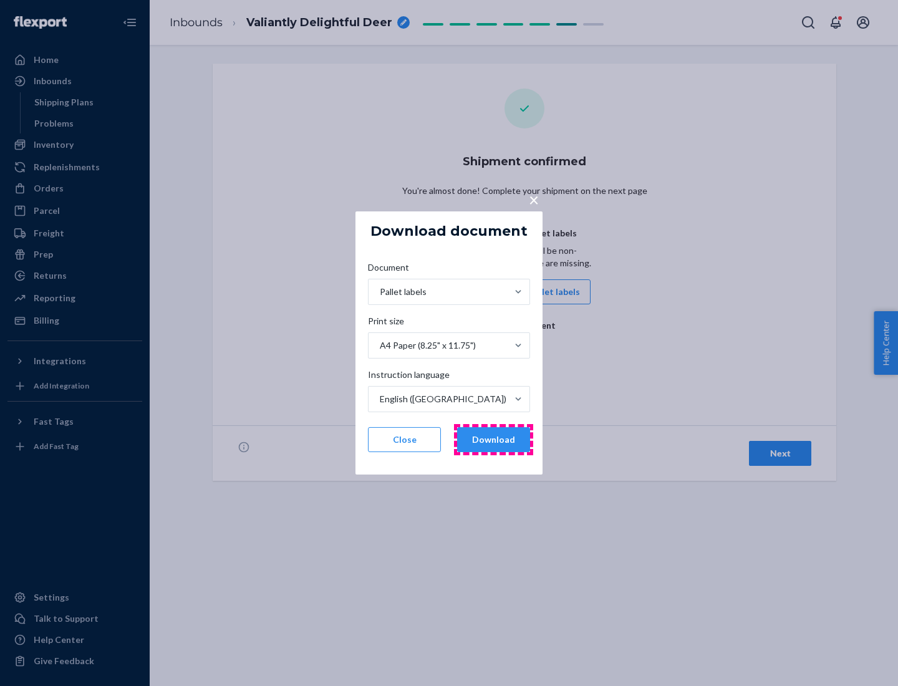
click at [493, 440] on button "Download" at bounding box center [493, 439] width 73 height 25
click at [533, 199] on span "×" at bounding box center [534, 199] width 10 height 21
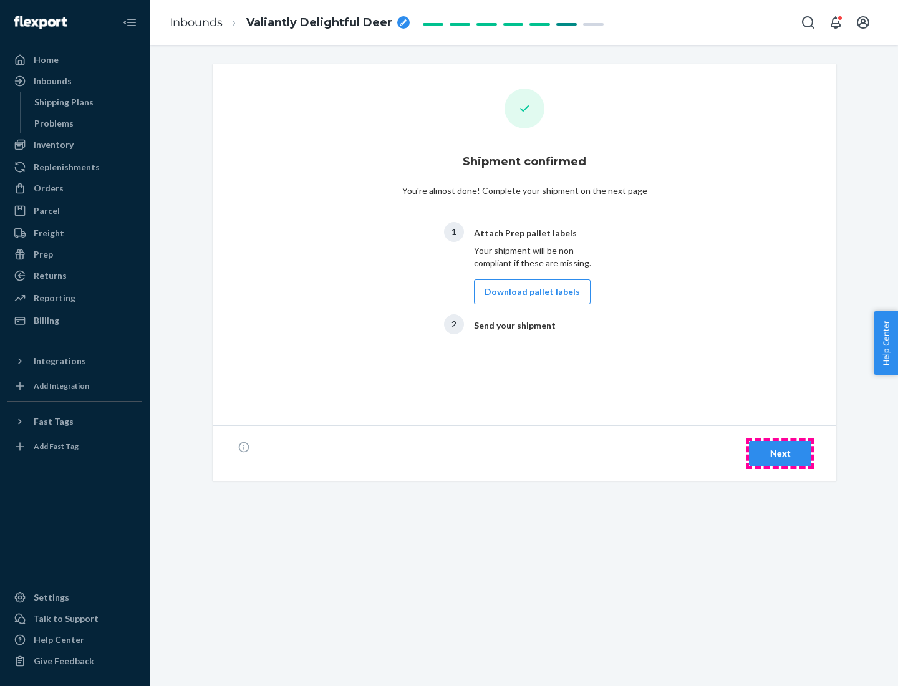
click at [780, 454] on div "Next" at bounding box center [780, 453] width 41 height 12
